Goal: Information Seeking & Learning: Learn about a topic

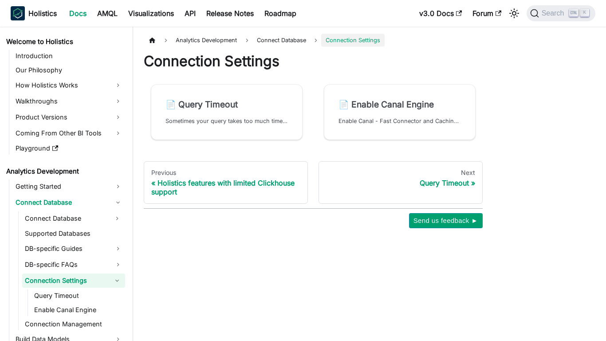
scroll to position [10, 0]
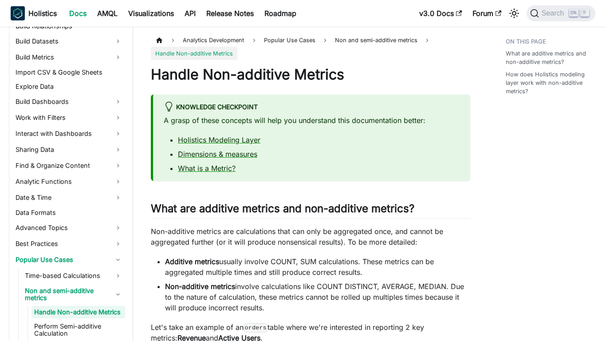
scroll to position [247, 0]
